Goal: Ask a question: Seek information or help from site administrators or community

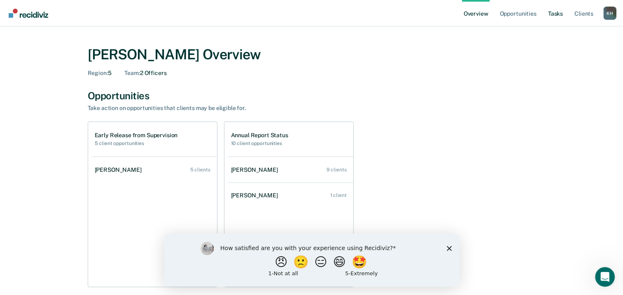
click at [561, 15] on link "Tasks" at bounding box center [555, 13] width 18 height 26
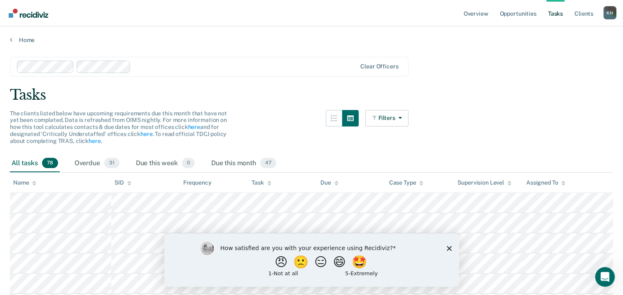
click at [449, 249] on icon "Close survey" at bounding box center [448, 247] width 5 height 5
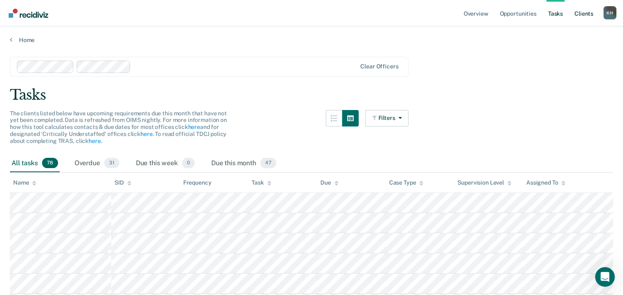
click at [583, 15] on link "Client s" at bounding box center [583, 13] width 22 height 26
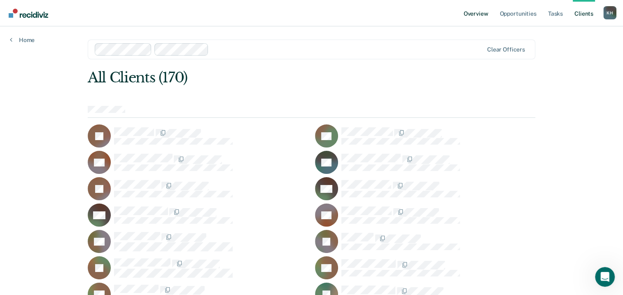
click at [476, 16] on link "Overview" at bounding box center [476, 13] width 28 height 26
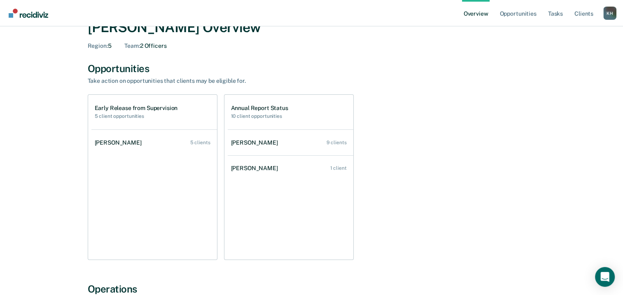
scroll to position [41, 0]
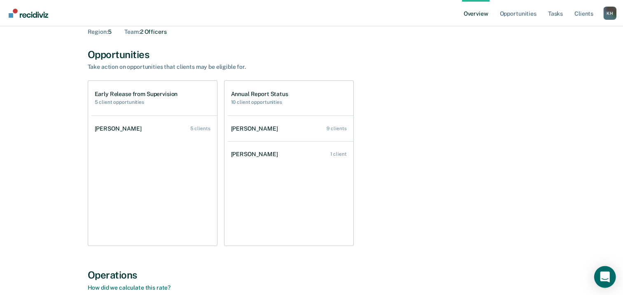
click at [607, 275] on icon "Open Intercom Messenger" at bounding box center [604, 276] width 9 height 11
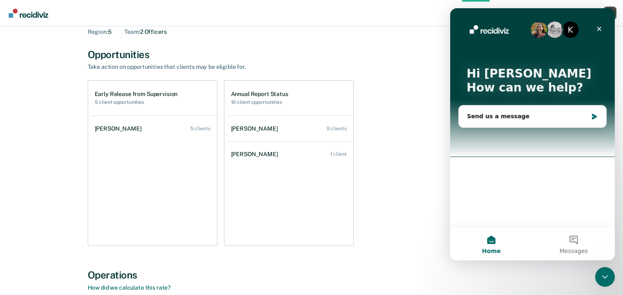
scroll to position [0, 0]
click at [608, 275] on icon "Close Intercom Messenger" at bounding box center [605, 277] width 10 height 10
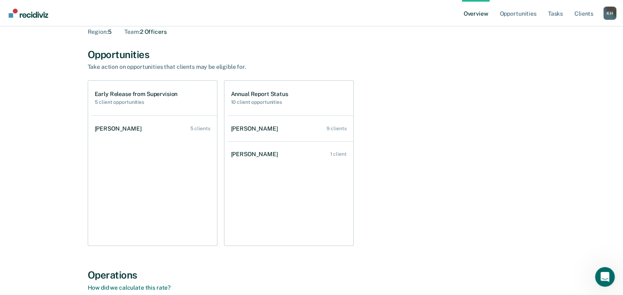
click at [608, 275] on icon "Open Intercom Messenger" at bounding box center [605, 277] width 14 height 14
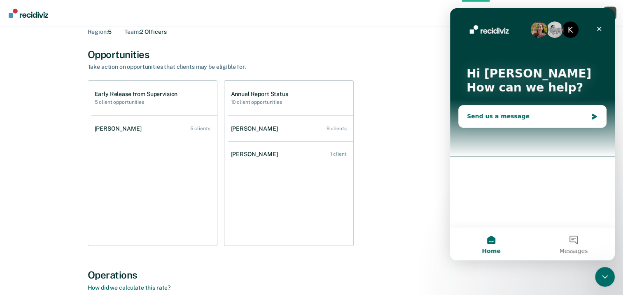
click at [509, 119] on div "Send us a message" at bounding box center [527, 116] width 121 height 9
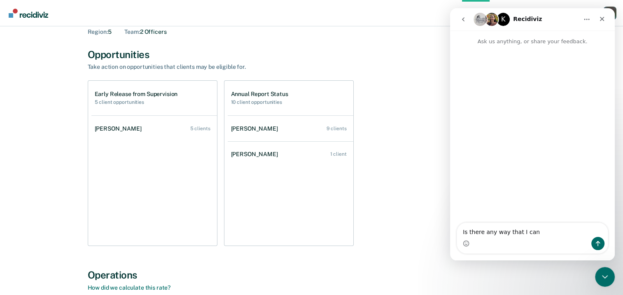
click at [534, 234] on textarea "Is there any way that I can" at bounding box center [532, 230] width 151 height 14
type textarea "Is there any way that I can see all of the officers in [GEOGRAPHIC_DATA] to obt…"
